Goal: Check status: Check status

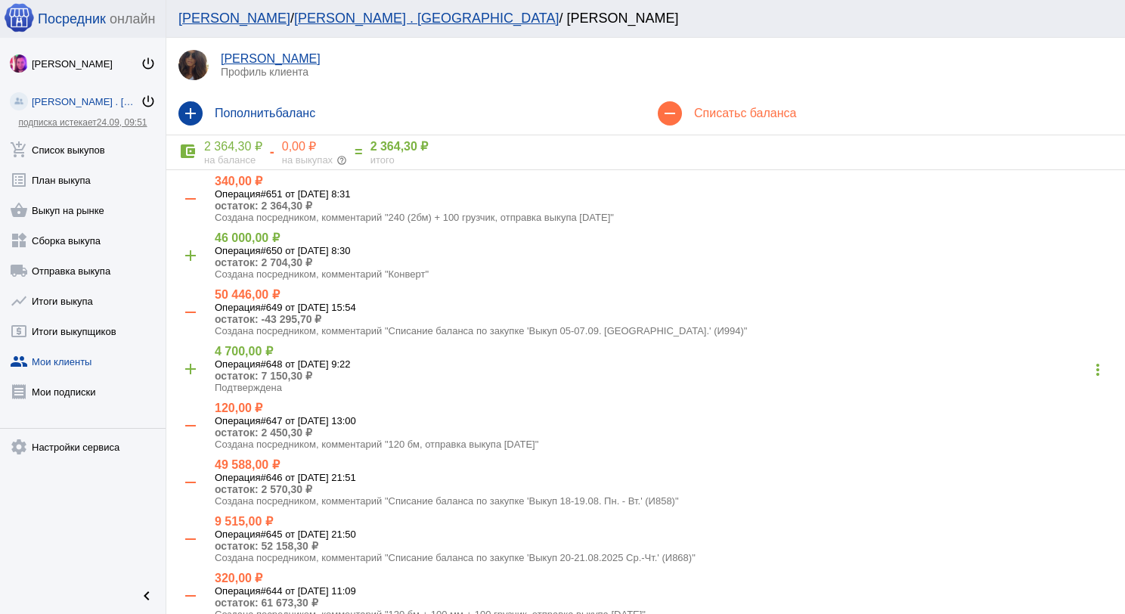
click at [104, 141] on link "add_shopping_cart Список выкупов" at bounding box center [83, 147] width 166 height 30
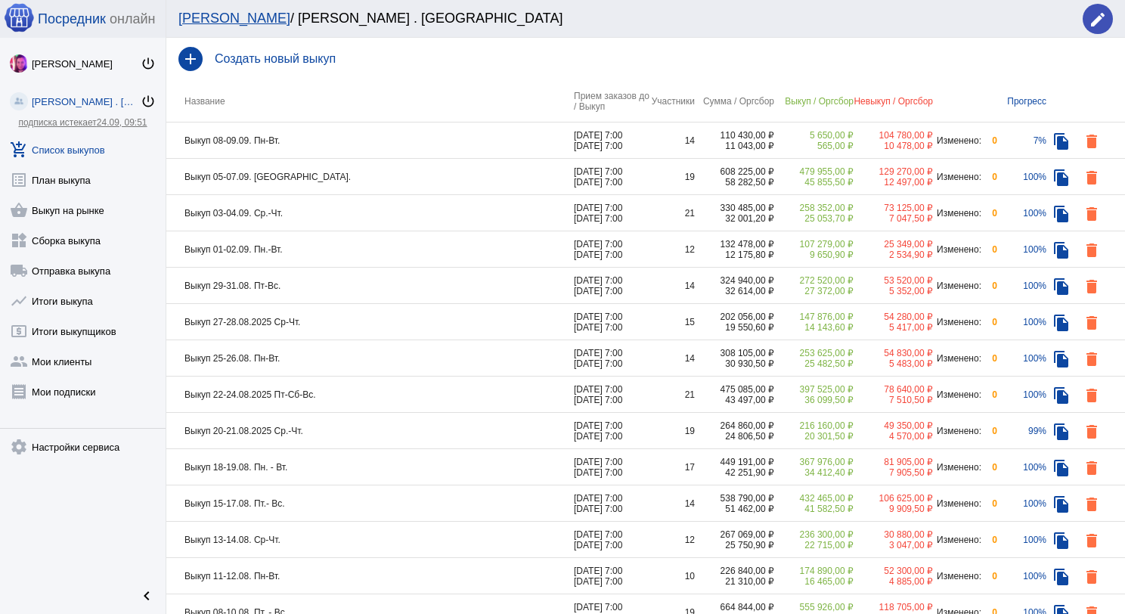
click at [336, 169] on td "Выкуп 05-07.09. [GEOGRAPHIC_DATA]." at bounding box center [370, 177] width 408 height 36
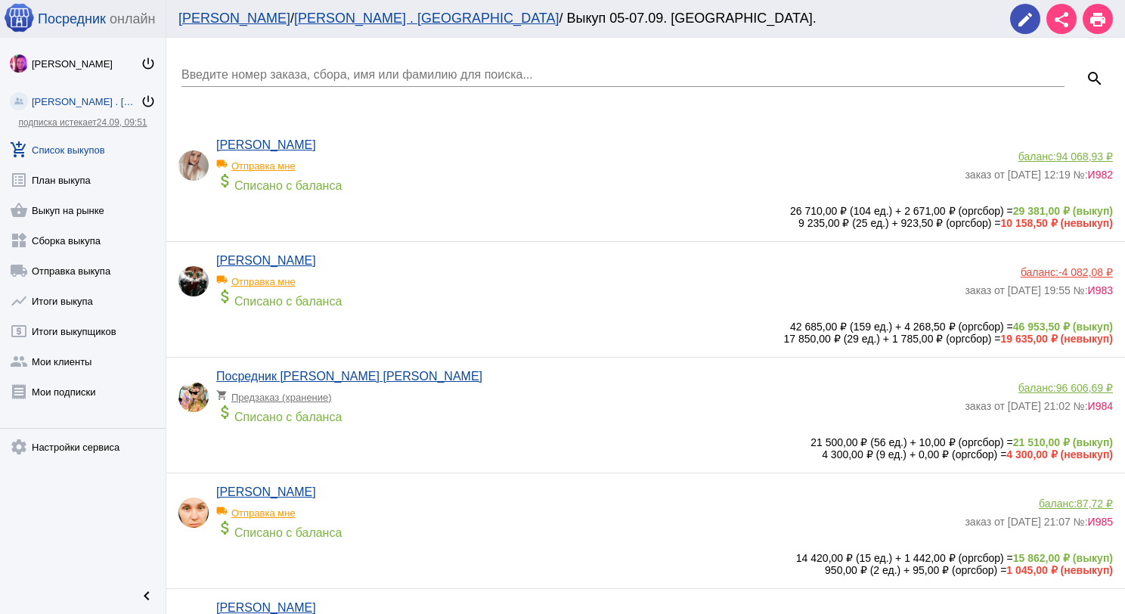
click at [315, 73] on input "Введите номер заказа, сбора, имя или фамилию для поиска..." at bounding box center [622, 75] width 883 height 14
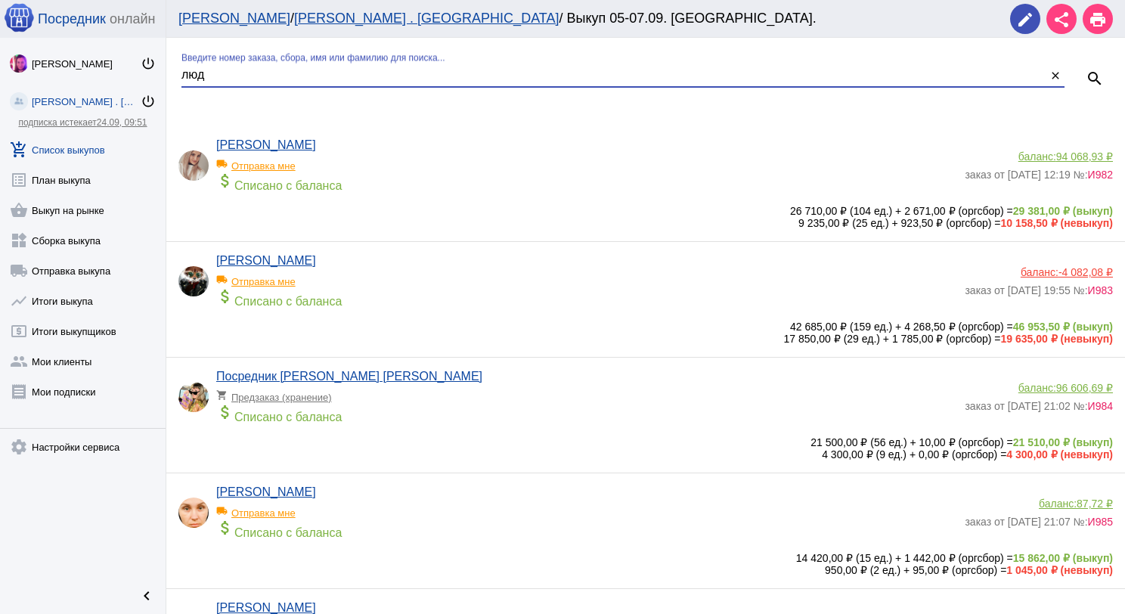
type input "люд"
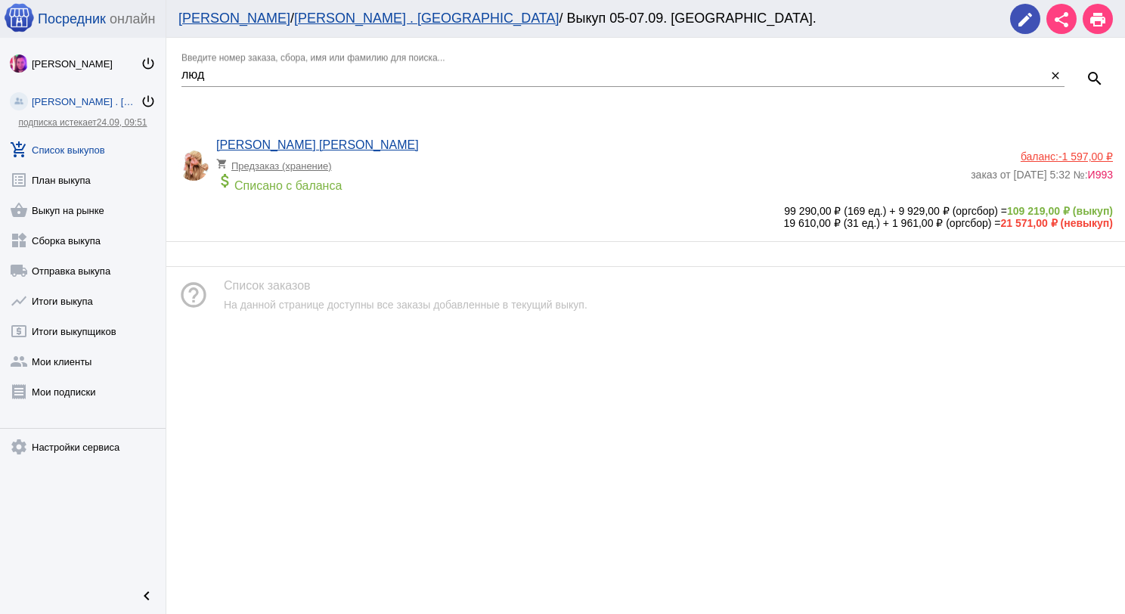
click at [415, 166] on app-delivery-type "shopping_cart Предзаказ (хранение)" at bounding box center [589, 162] width 747 height 20
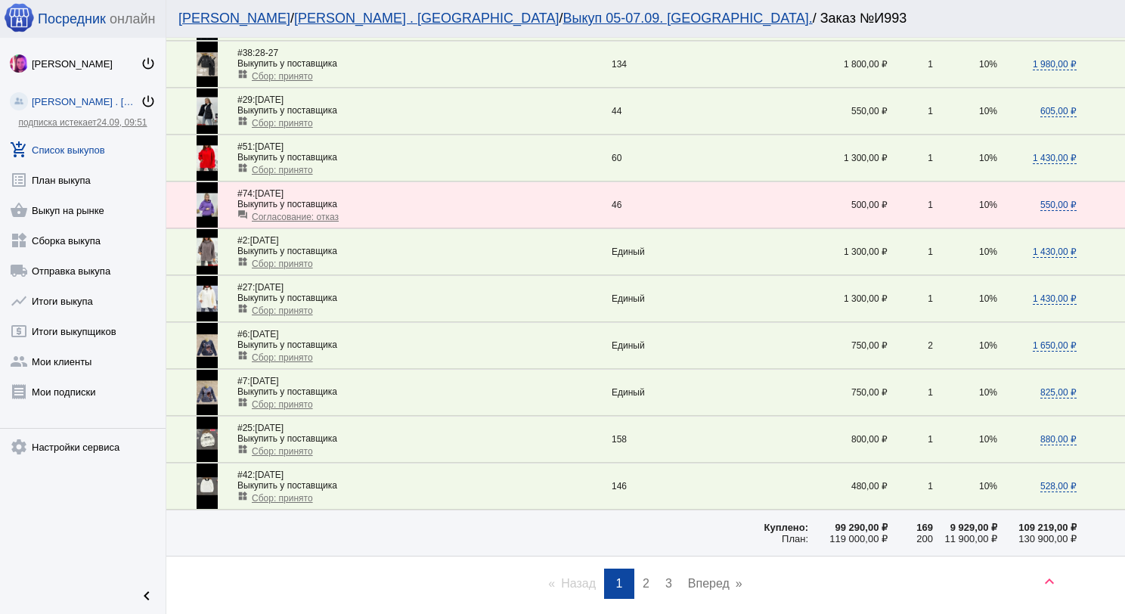
scroll to position [2051, 0]
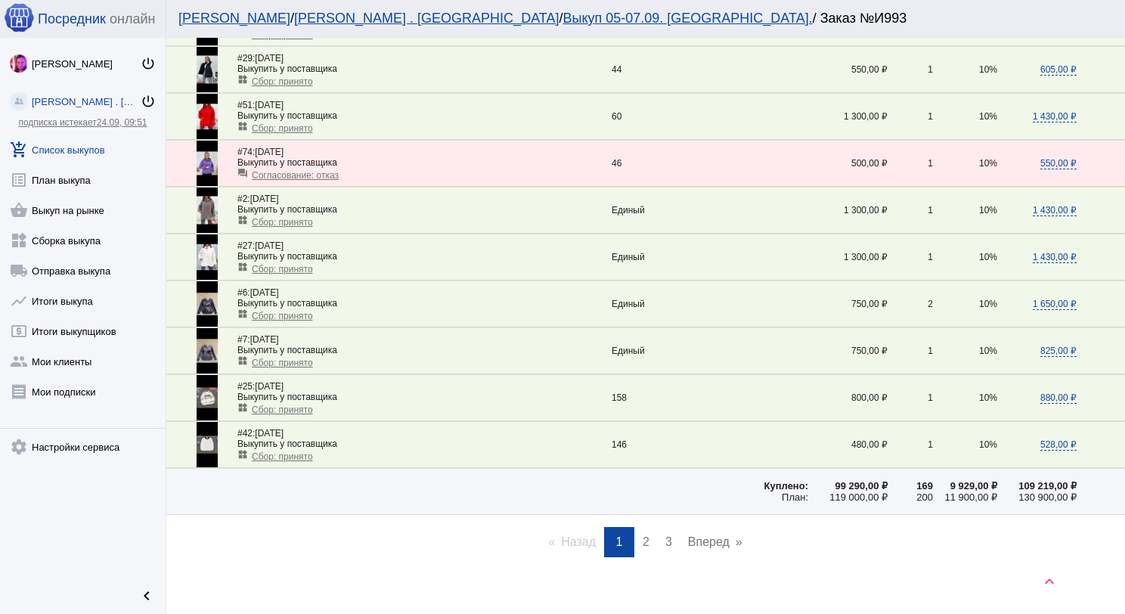
click at [643, 535] on span "2" at bounding box center [646, 541] width 7 height 13
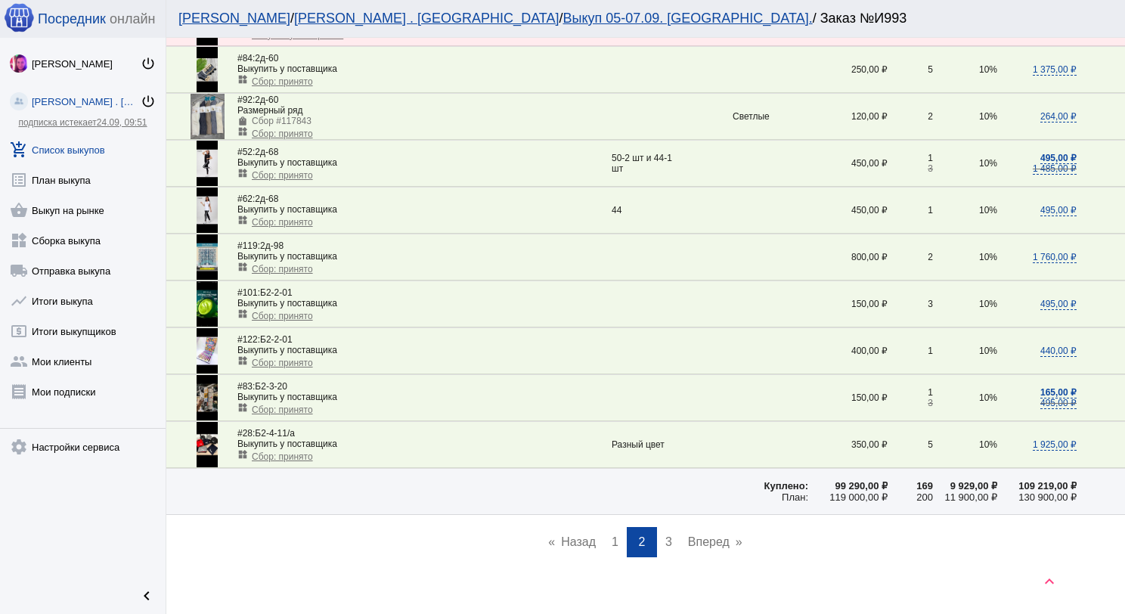
click at [665, 535] on span "3" at bounding box center [668, 541] width 7 height 13
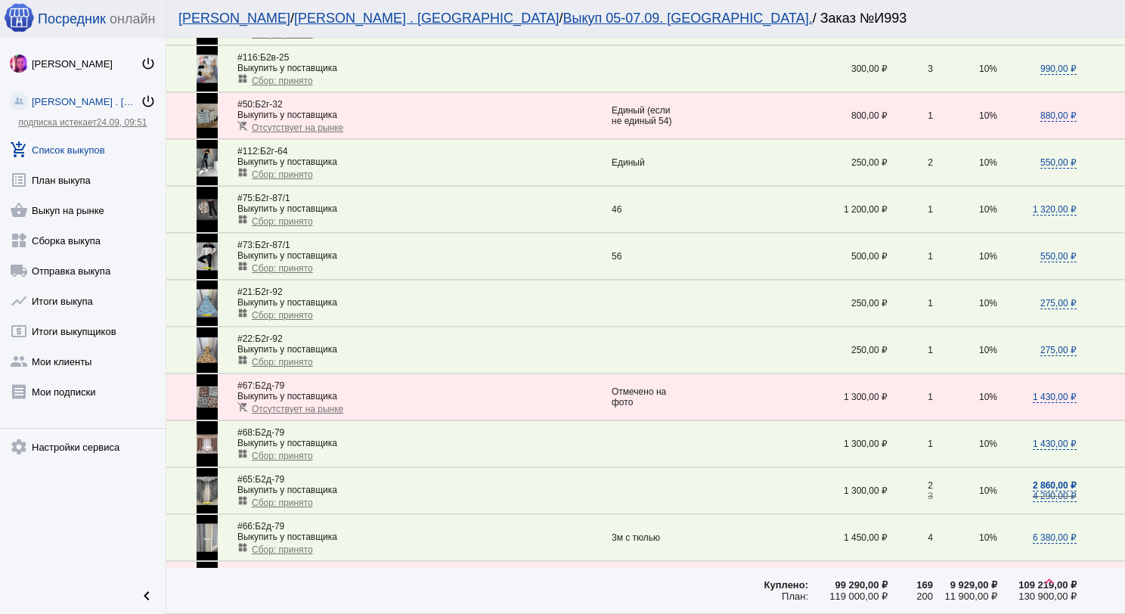
scroll to position [746, 0]
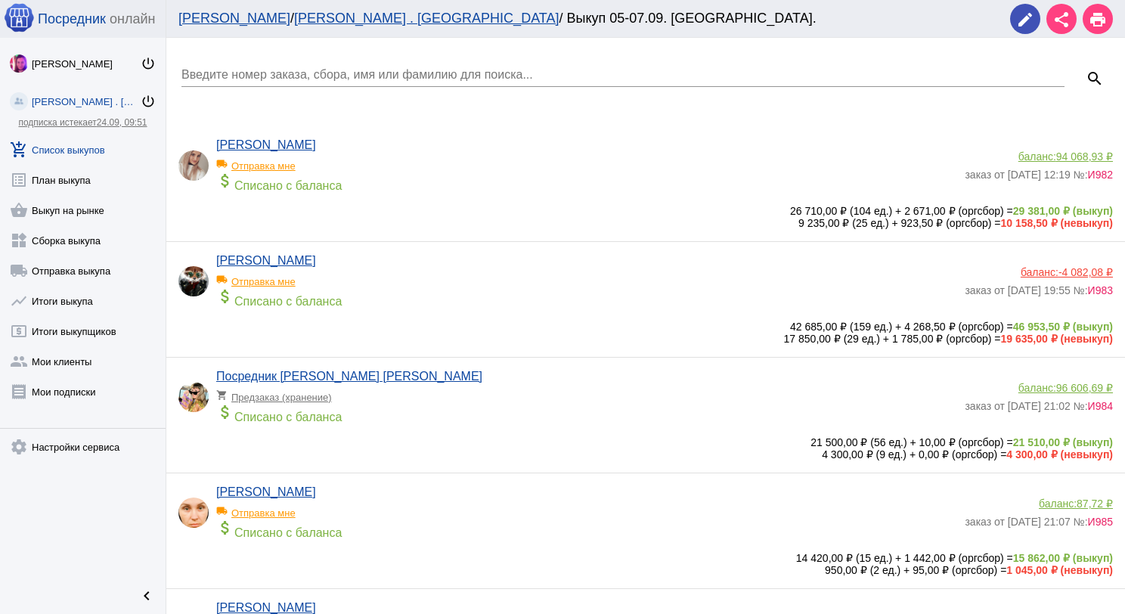
click at [93, 139] on link "add_shopping_cart Список выкупов" at bounding box center [83, 147] width 166 height 30
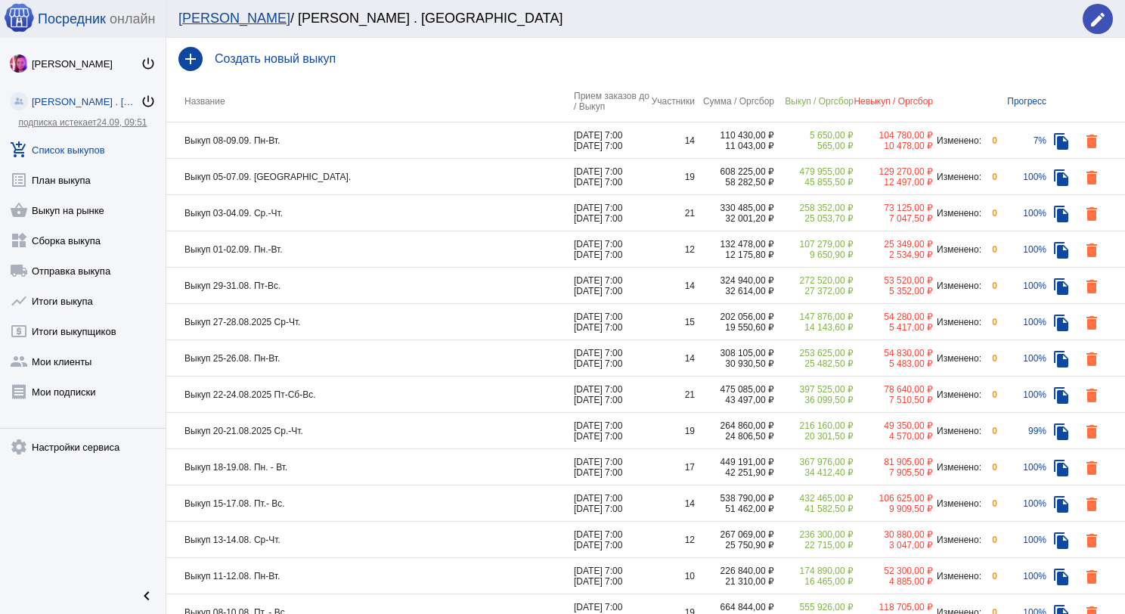
click at [411, 142] on td "Выкуп 08-09.09. Пн-Вт." at bounding box center [370, 140] width 408 height 36
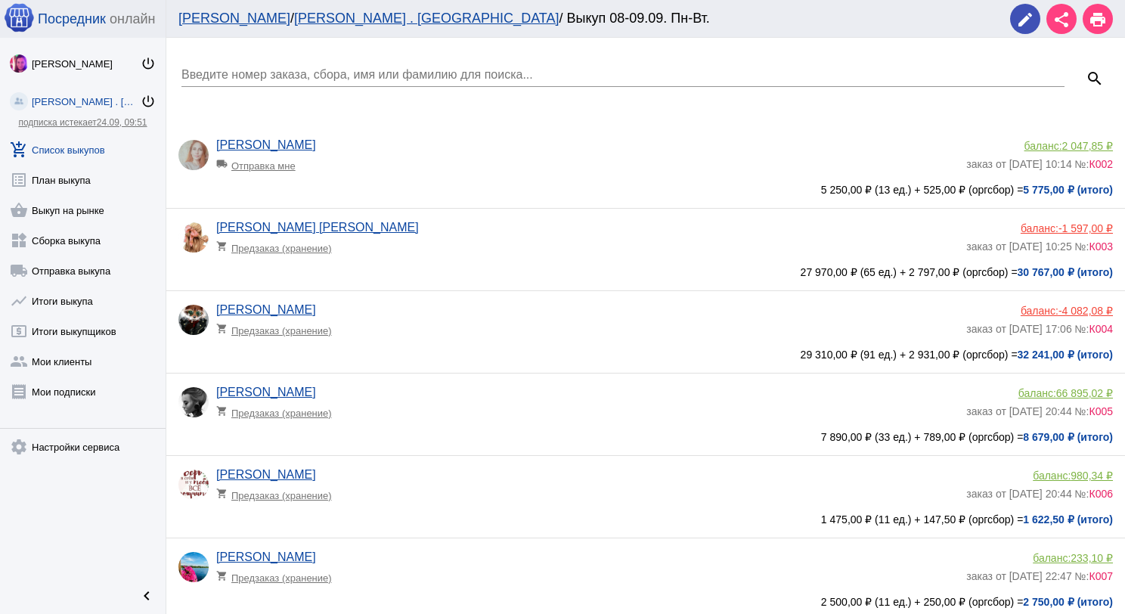
click at [404, 256] on div "[PERSON_NAME] [PERSON_NAME] shopping_cart Предзаказ (хранение)" at bounding box center [591, 241] width 750 height 41
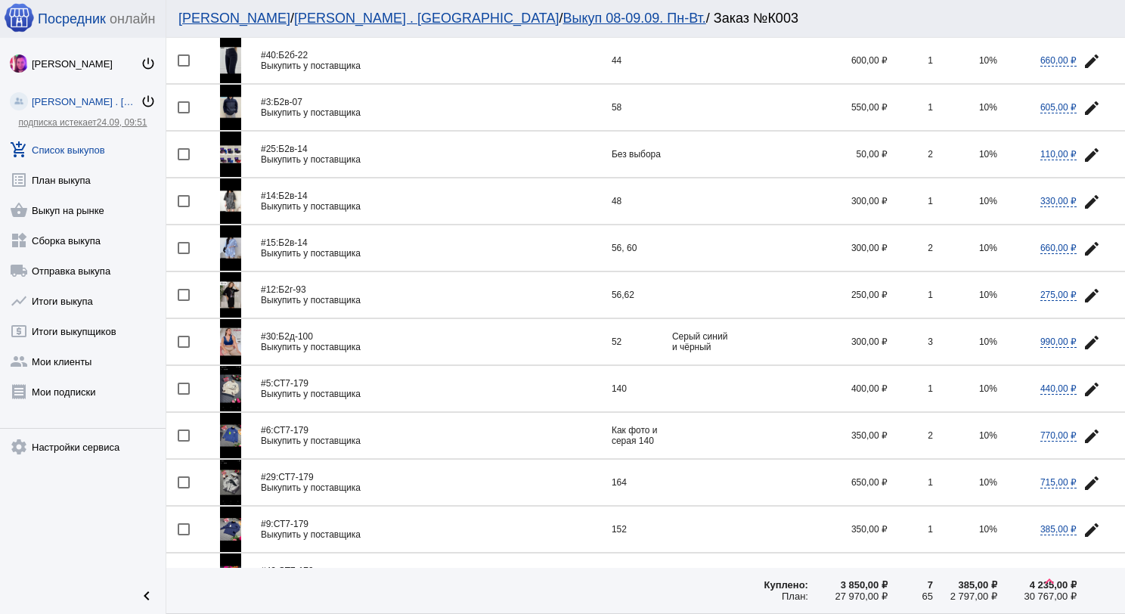
scroll to position [1797, 0]
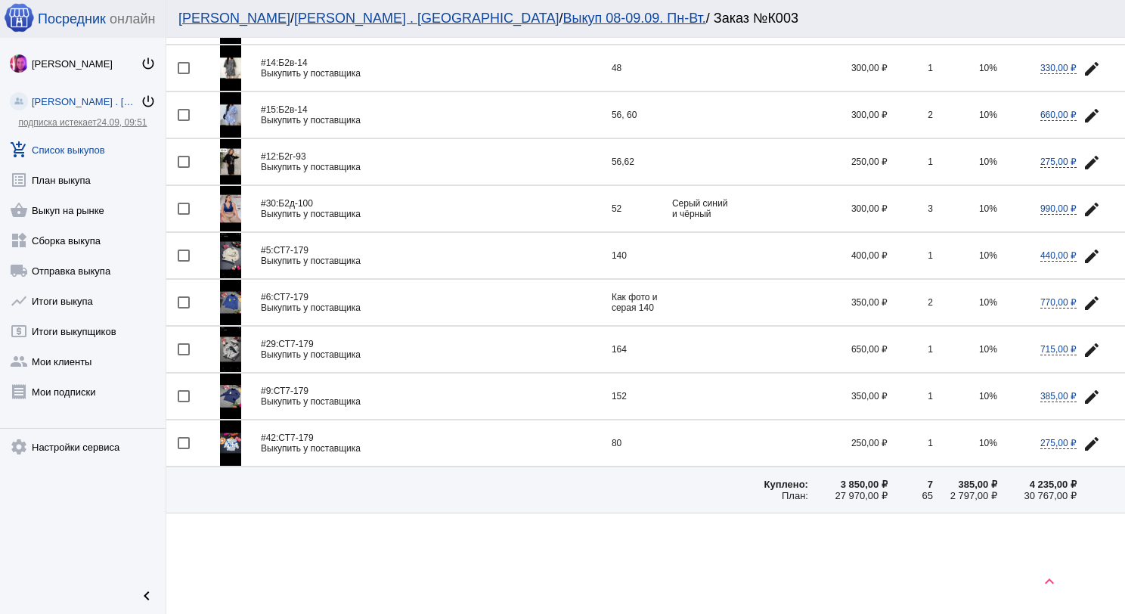
click at [94, 156] on link "add_shopping_cart Список выкупов" at bounding box center [83, 147] width 166 height 30
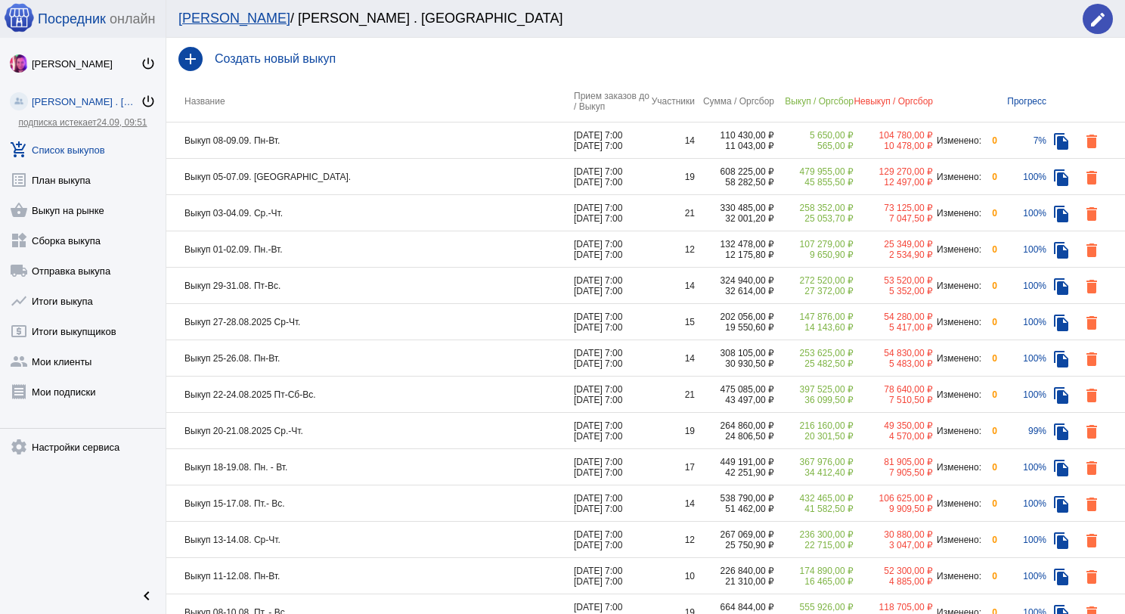
click at [377, 212] on td "Выкуп 03-04.09. Ср.-Чт." at bounding box center [370, 213] width 408 height 36
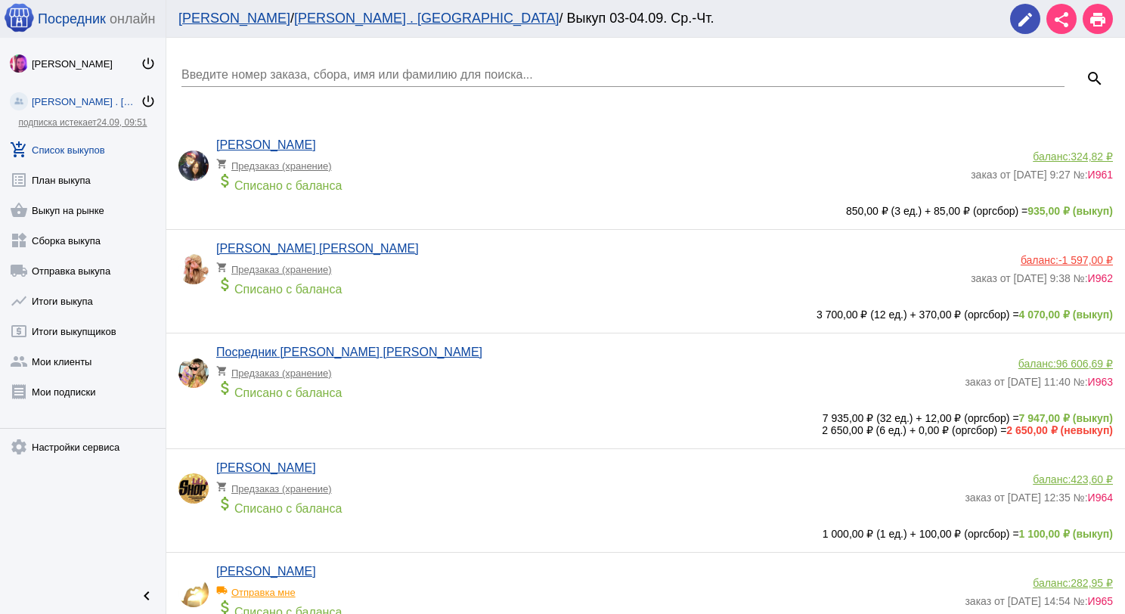
click at [321, 73] on input "Введите номер заказа, сбора, имя или фамилию для поиска..." at bounding box center [622, 75] width 883 height 14
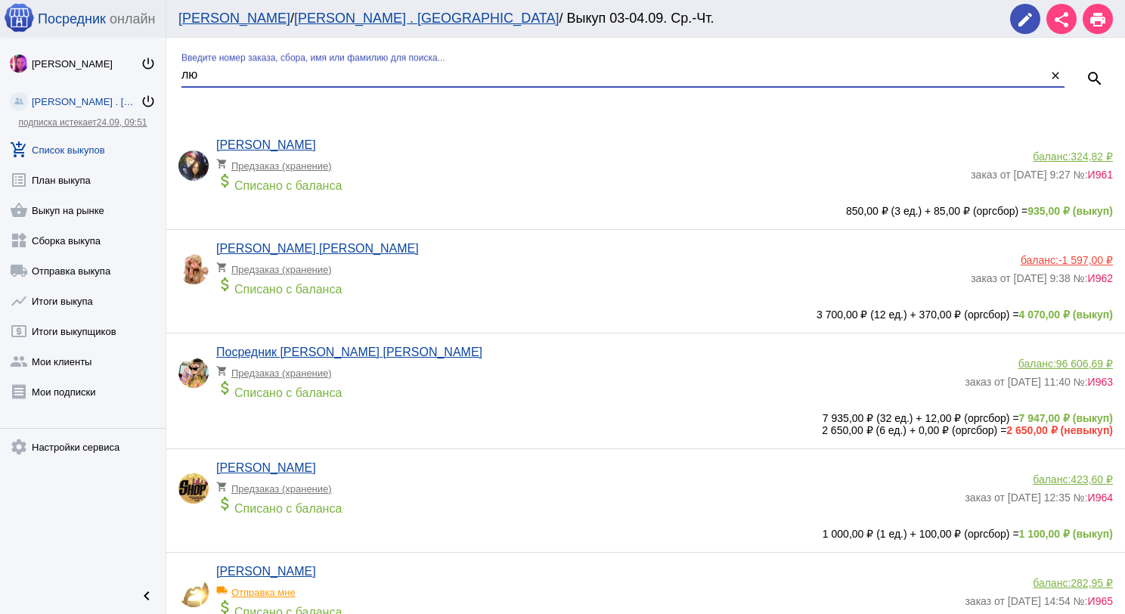
type input "лю"
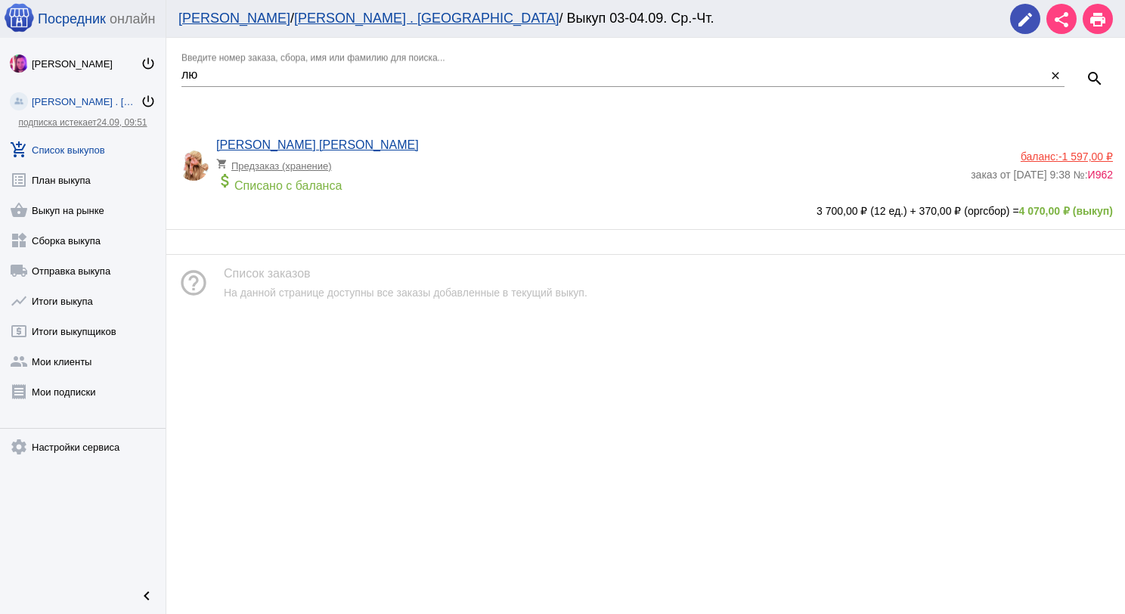
click at [390, 129] on div "[PERSON_NAME] [PERSON_NAME] shopping_cart Предзаказ (хранение) attach_money Спи…" at bounding box center [645, 177] width 959 height 103
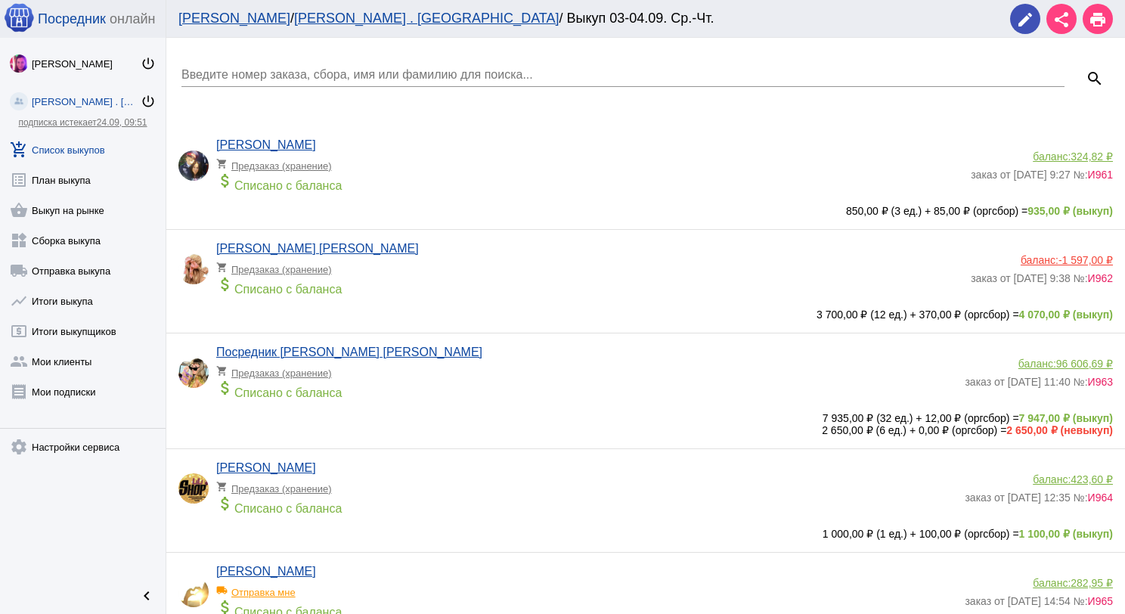
click at [97, 148] on link "add_shopping_cart Список выкупов" at bounding box center [83, 147] width 166 height 30
